Goal: Register for event/course

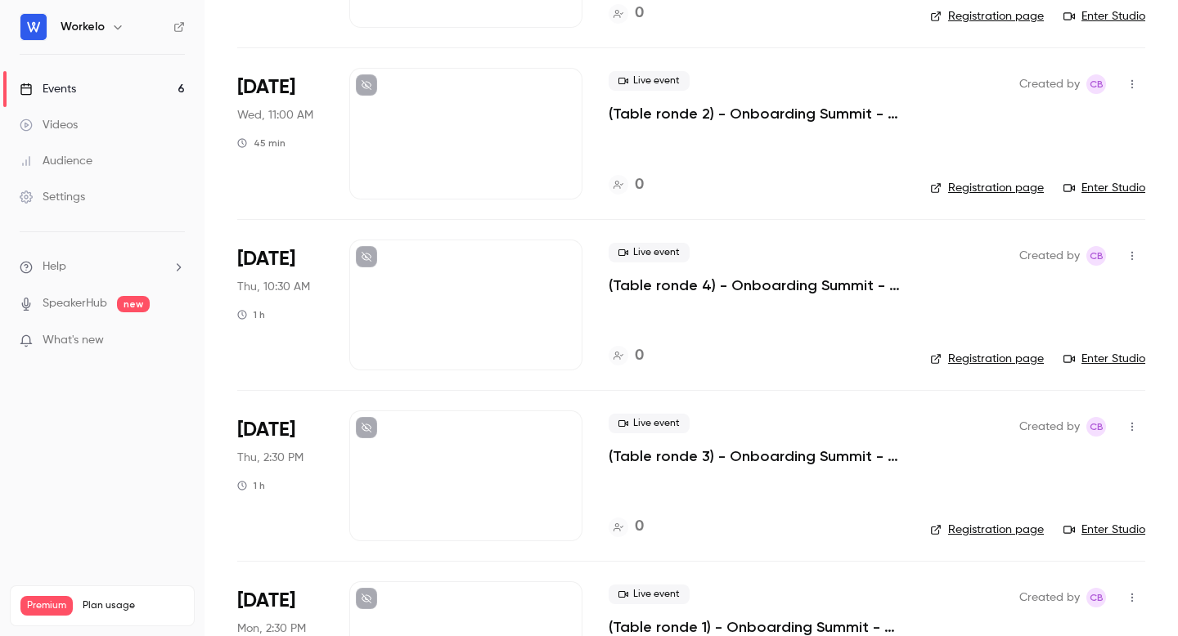
scroll to position [521, 0]
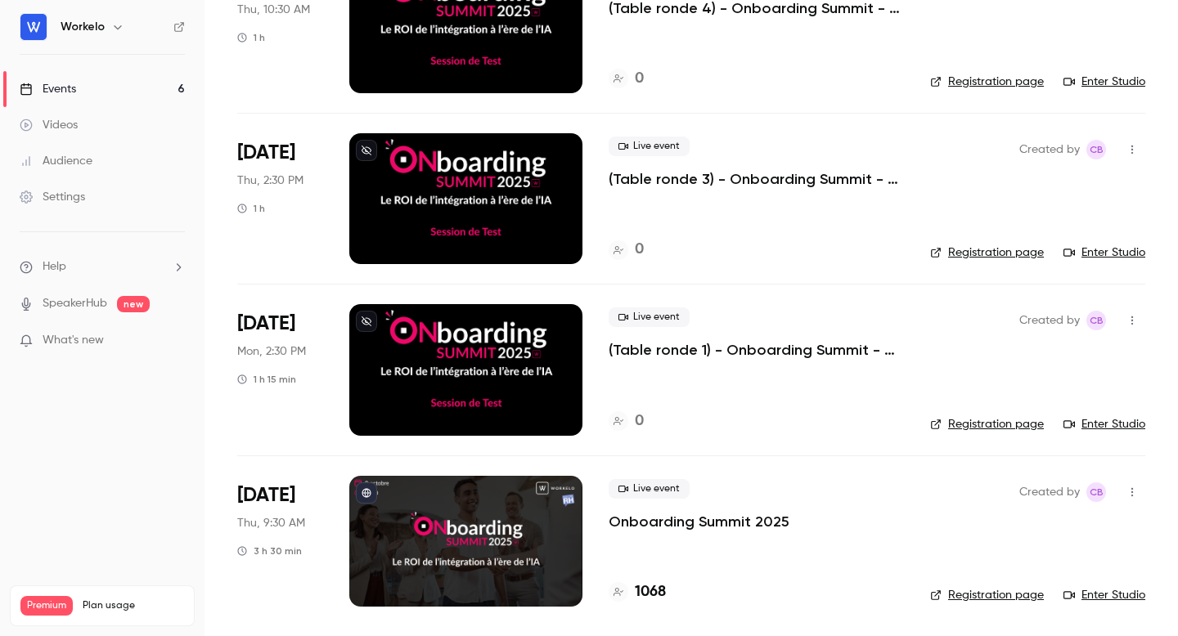
click at [467, 530] on div at bounding box center [465, 541] width 233 height 131
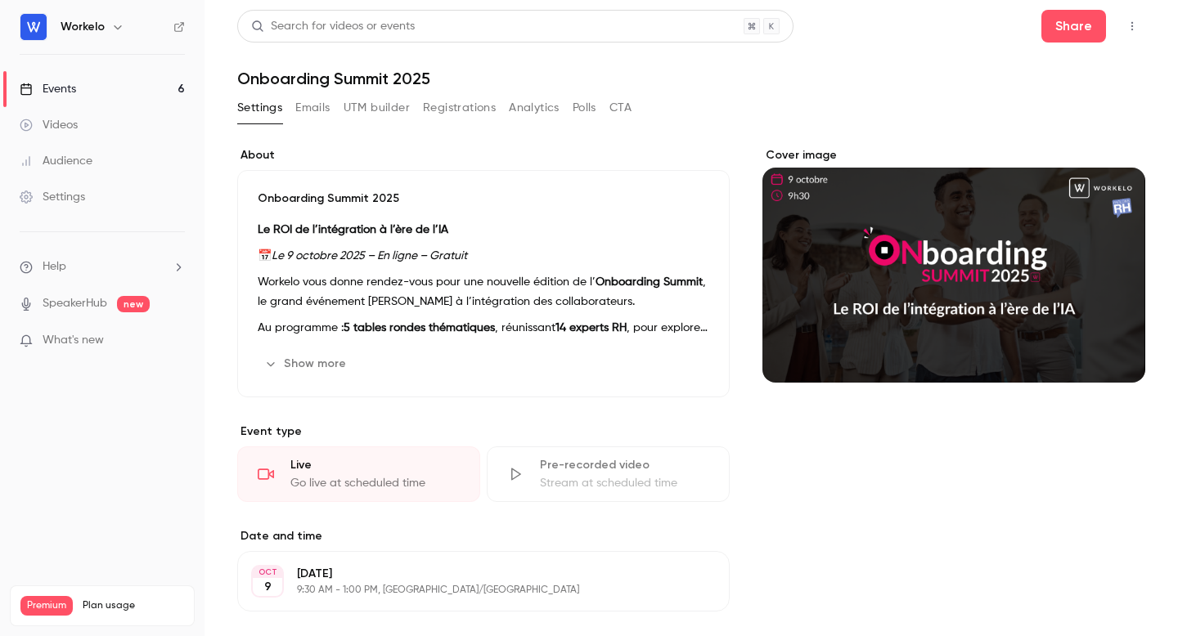
click at [266, 116] on button "Settings" at bounding box center [259, 108] width 45 height 26
click at [83, 85] on link "Events 6" at bounding box center [102, 89] width 205 height 36
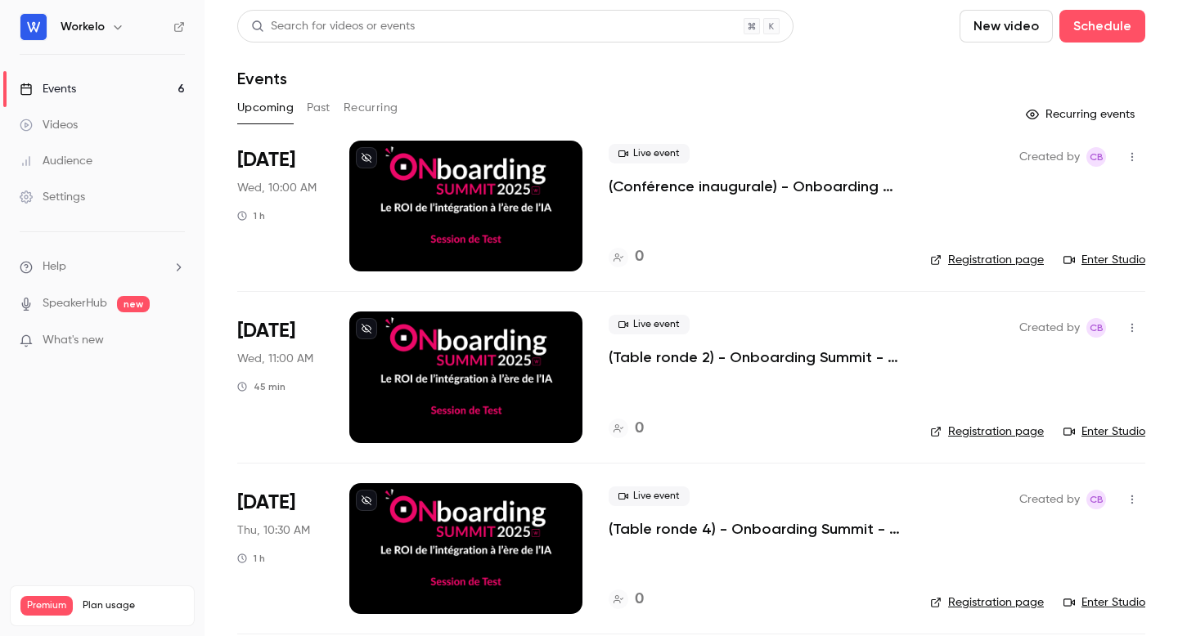
scroll to position [521, 0]
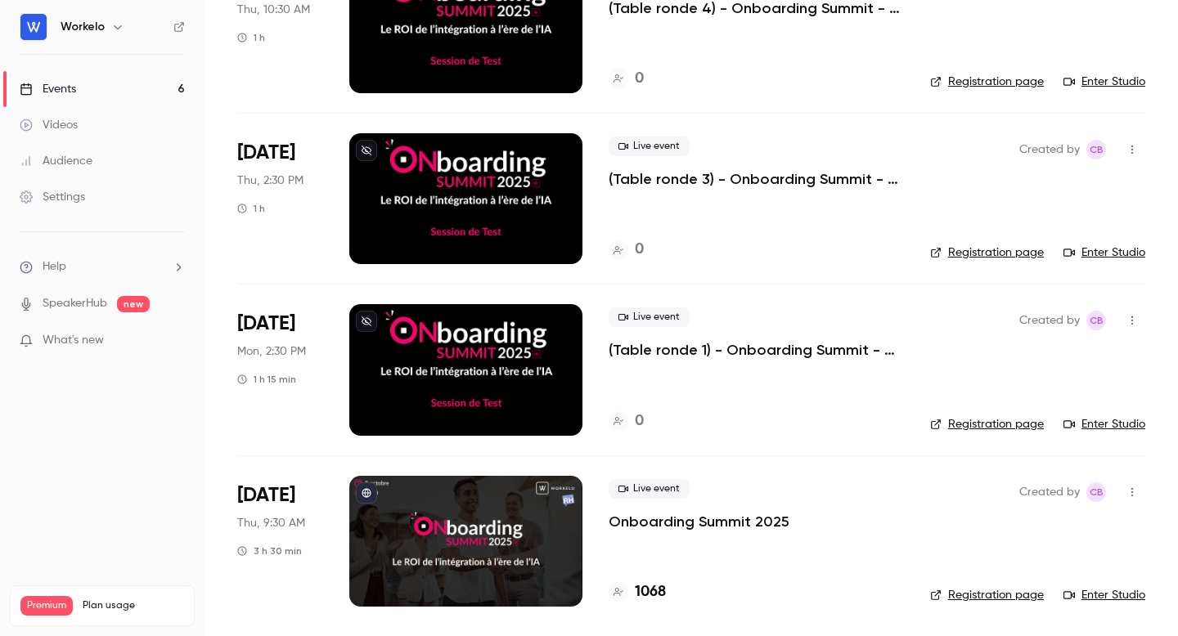
click at [536, 528] on div at bounding box center [465, 541] width 233 height 131
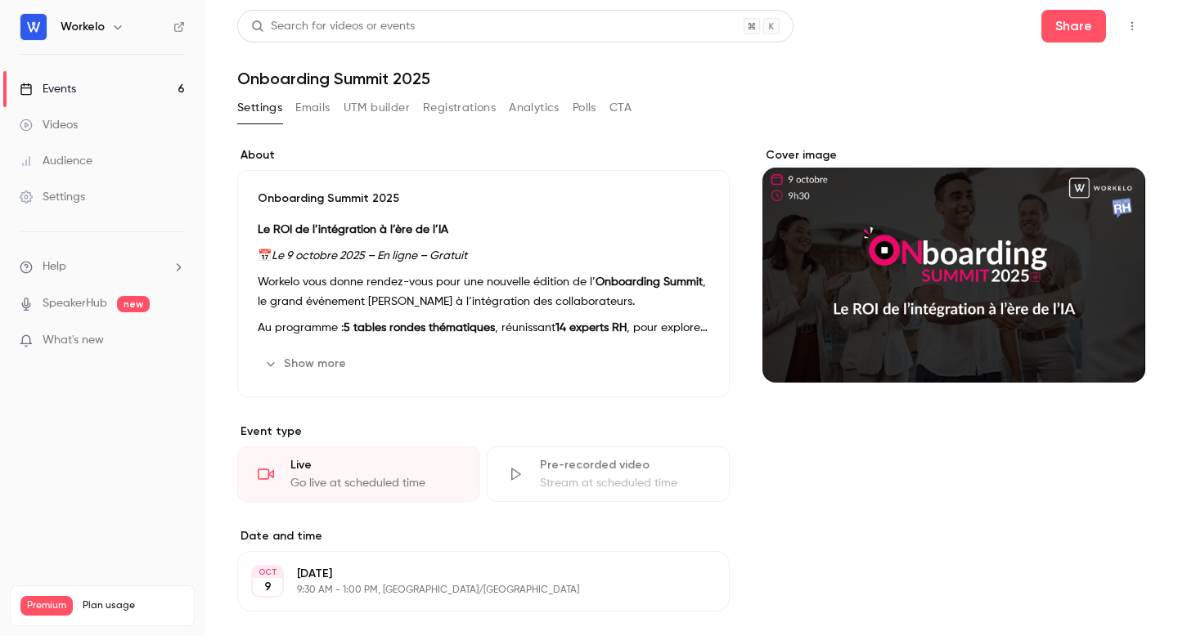
click at [1127, 34] on button "button" at bounding box center [1132, 26] width 26 height 26
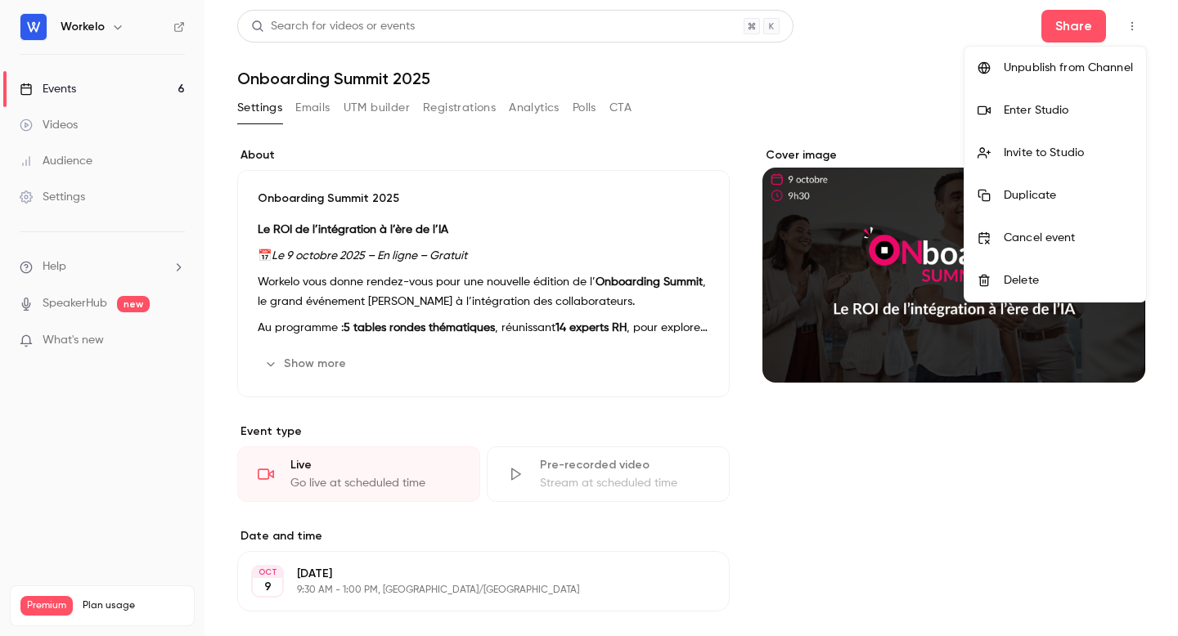
click at [1105, 108] on div "Enter Studio" at bounding box center [1068, 110] width 129 height 16
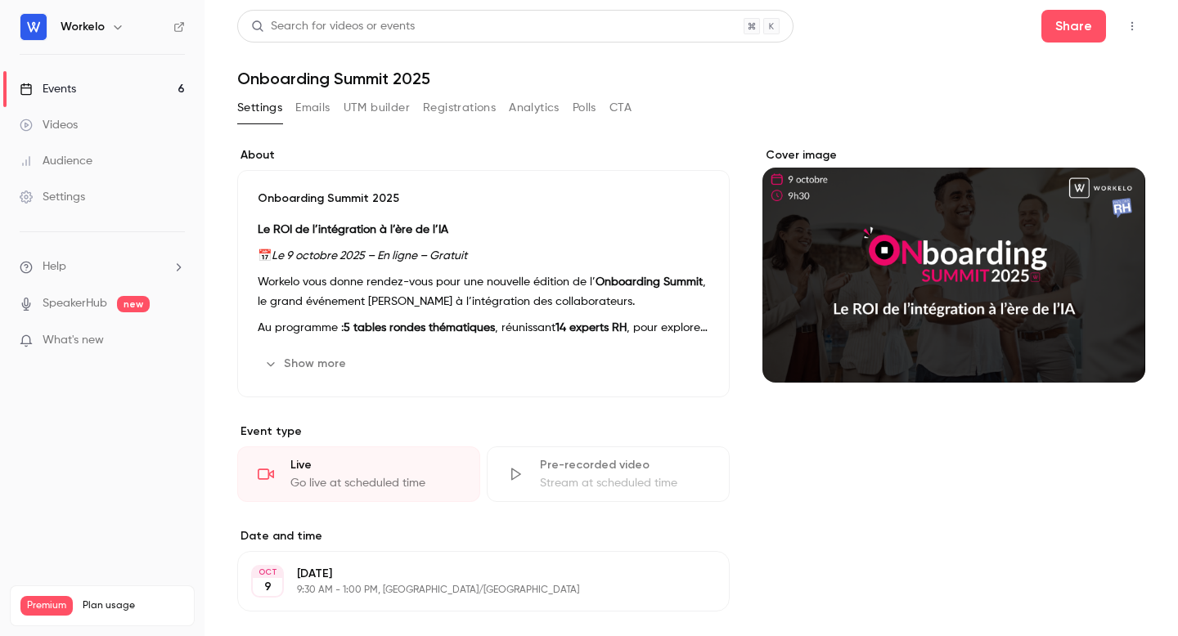
click at [1132, 25] on icon "button" at bounding box center [1132, 26] width 2 height 9
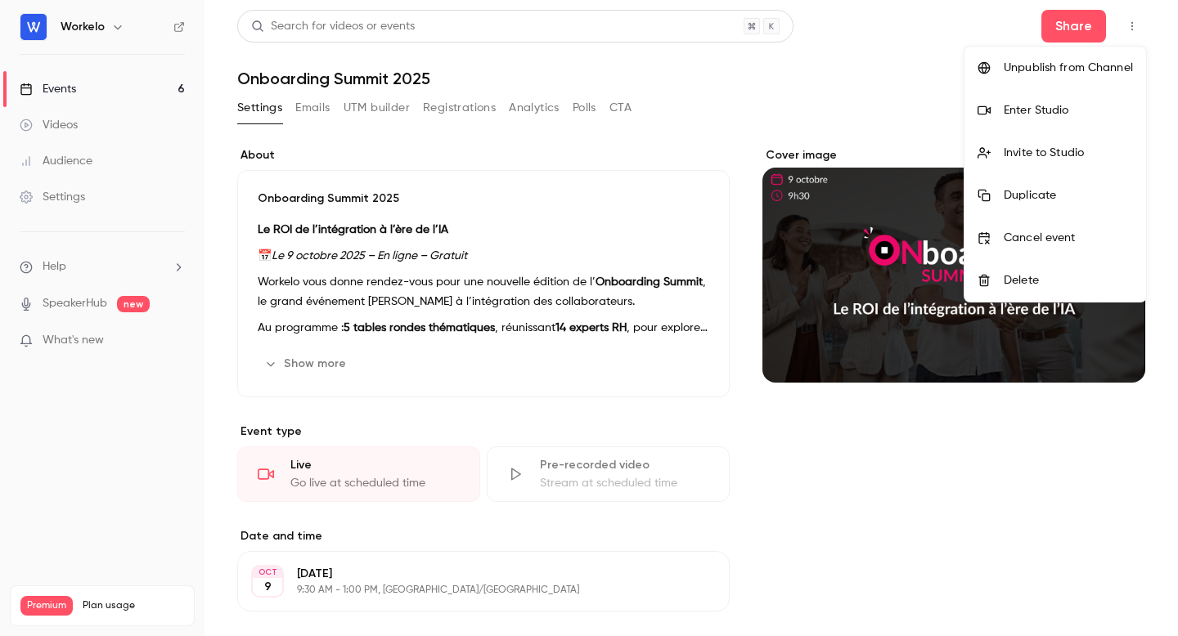
click at [1074, 110] on div "Enter Studio" at bounding box center [1068, 110] width 129 height 16
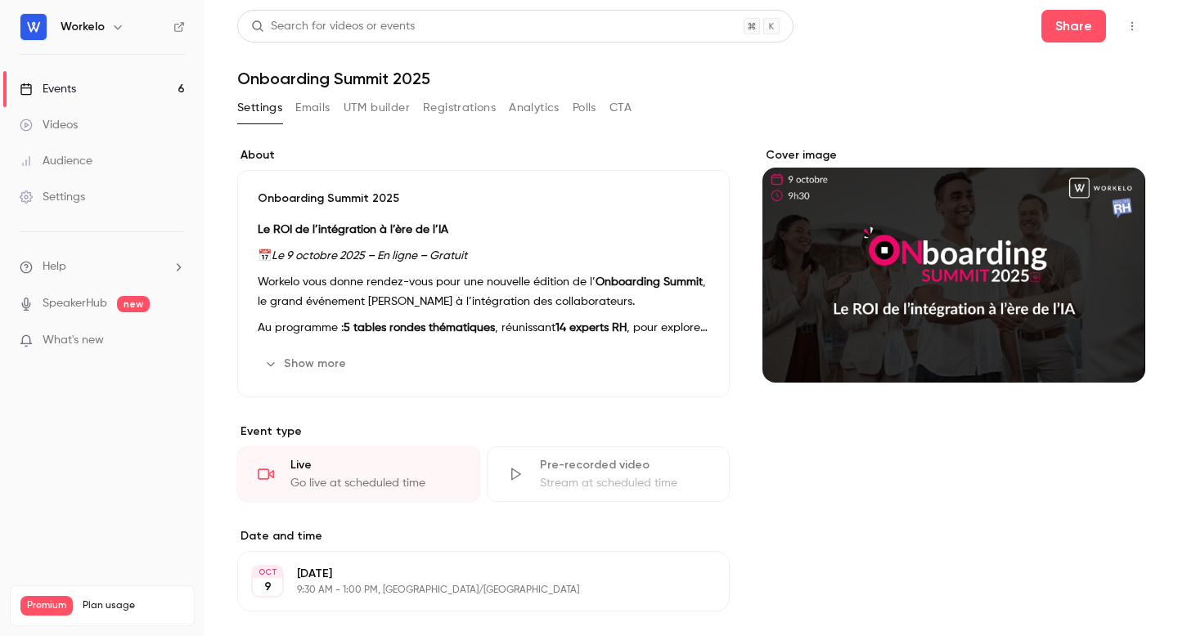
click at [1129, 26] on icon "button" at bounding box center [1132, 25] width 13 height 11
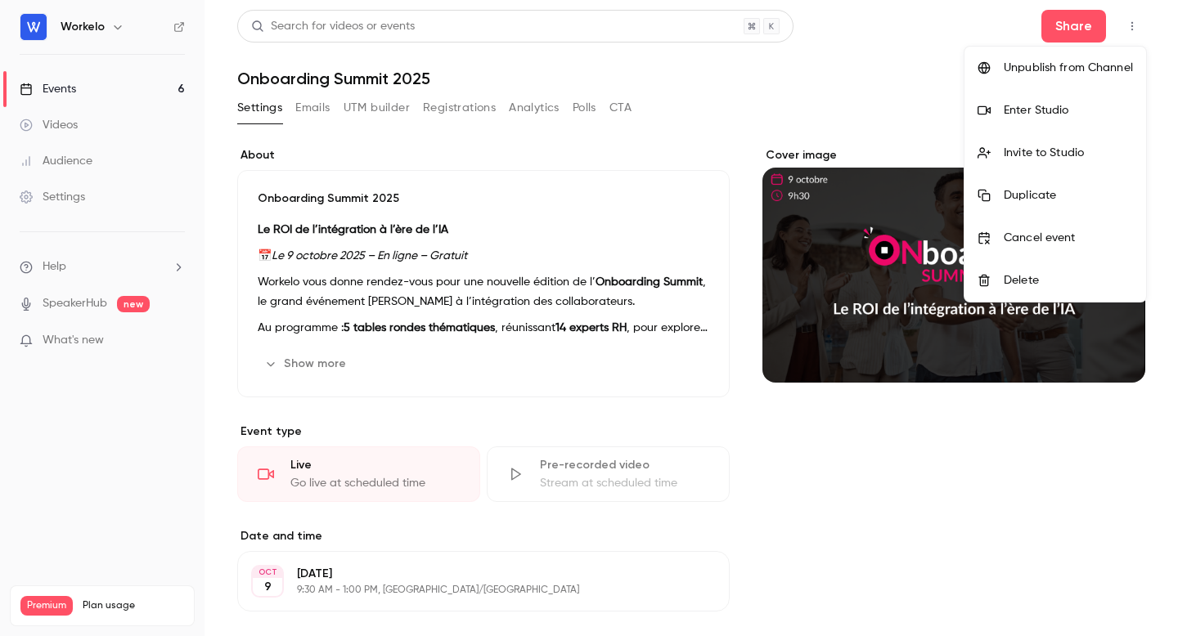
click at [1057, 102] on div "Enter Studio" at bounding box center [1068, 110] width 129 height 16
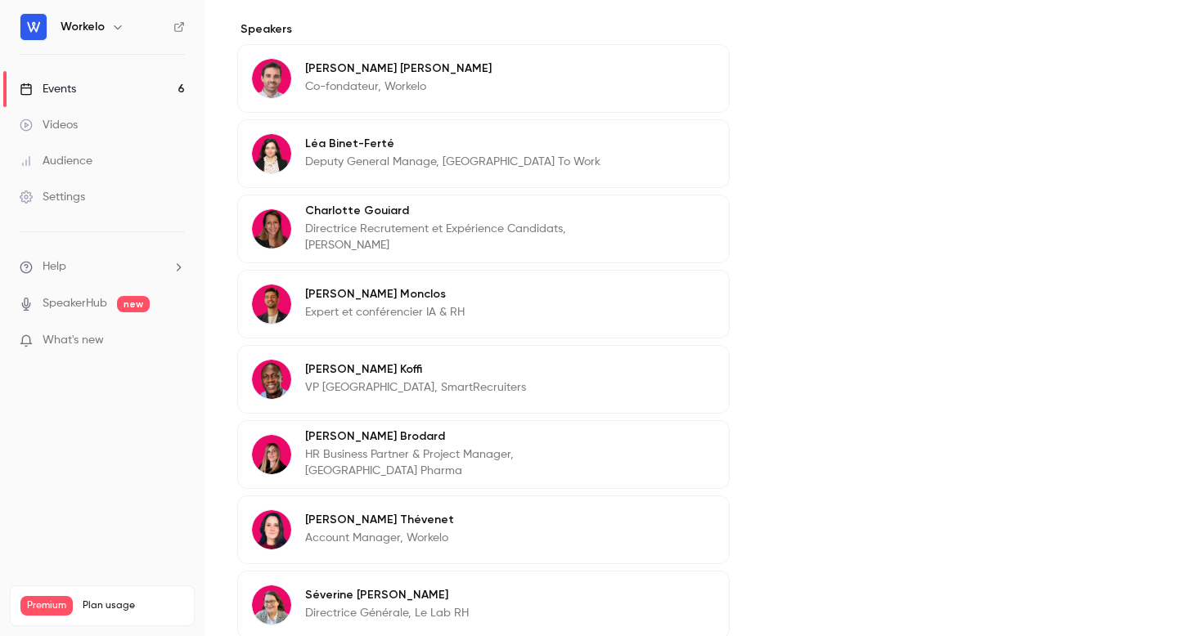
scroll to position [624, 0]
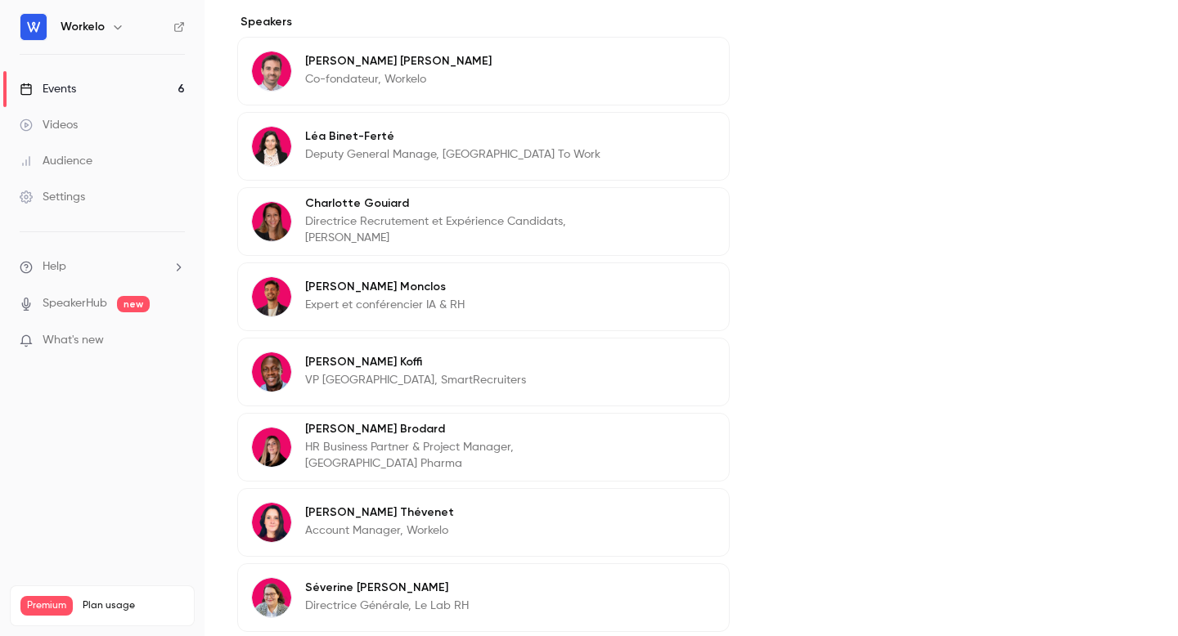
click at [156, 343] on p "What's new" at bounding box center [89, 340] width 139 height 17
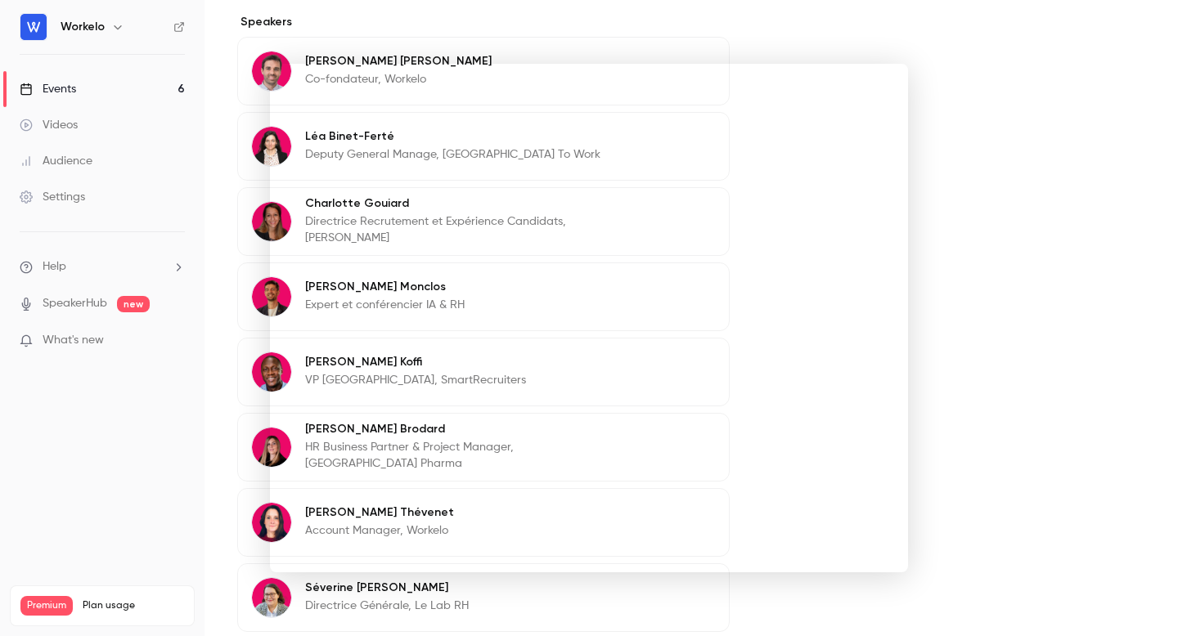
click at [1031, 169] on div at bounding box center [589, 318] width 1178 height 636
